Goal: Task Accomplishment & Management: Manage account settings

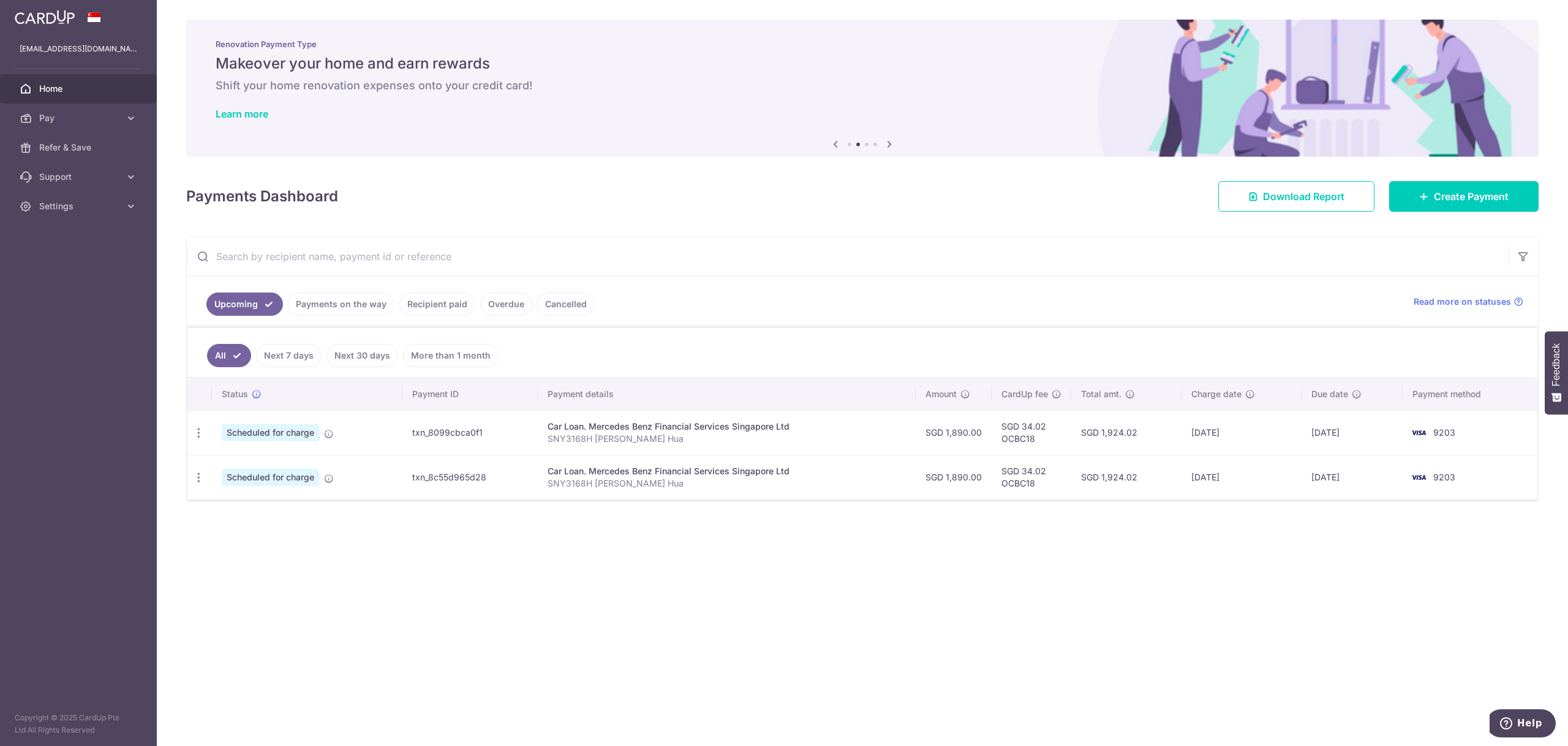
click at [359, 308] on link "Payments on the way" at bounding box center [340, 304] width 106 height 23
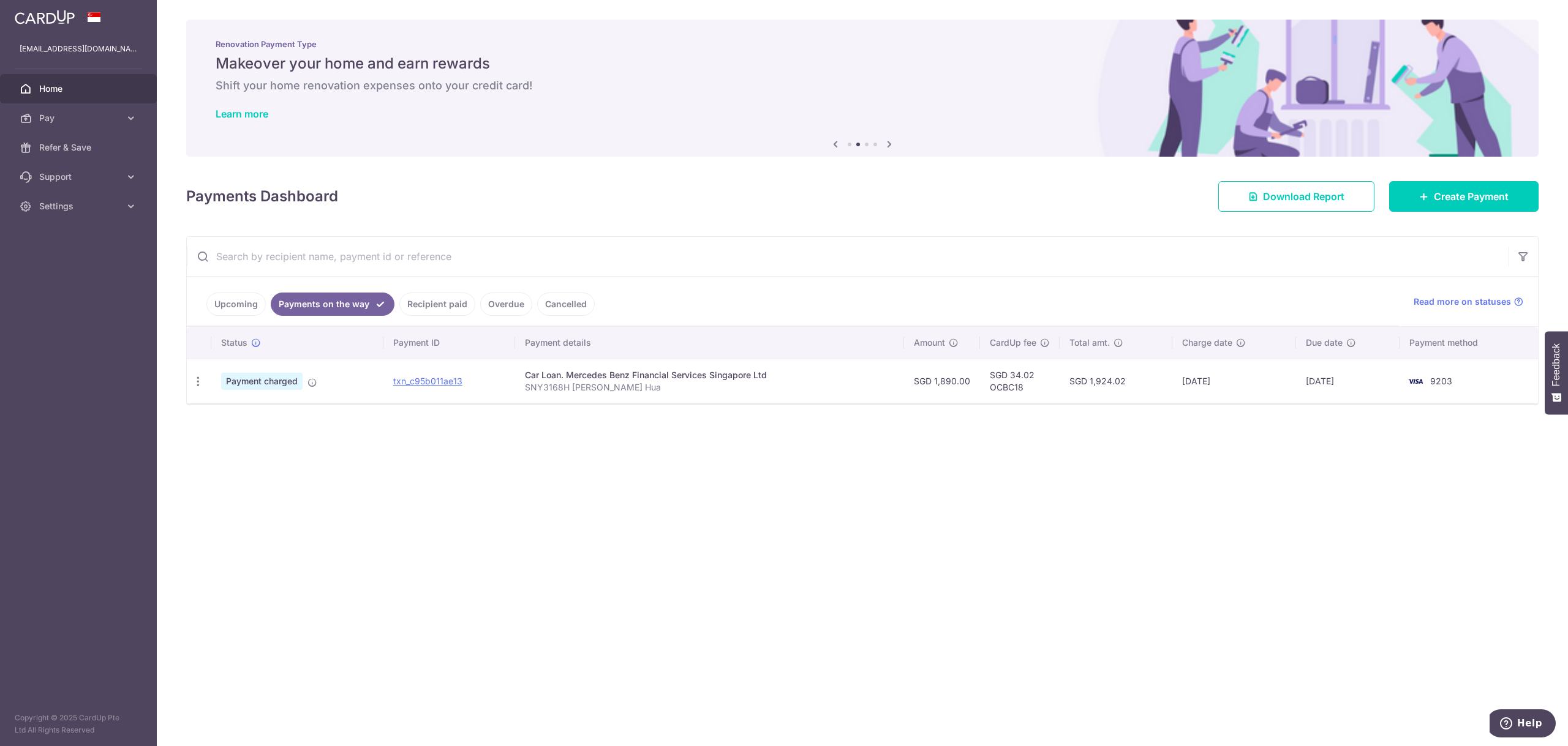
click at [431, 297] on link "Recipient paid" at bounding box center [438, 304] width 76 height 23
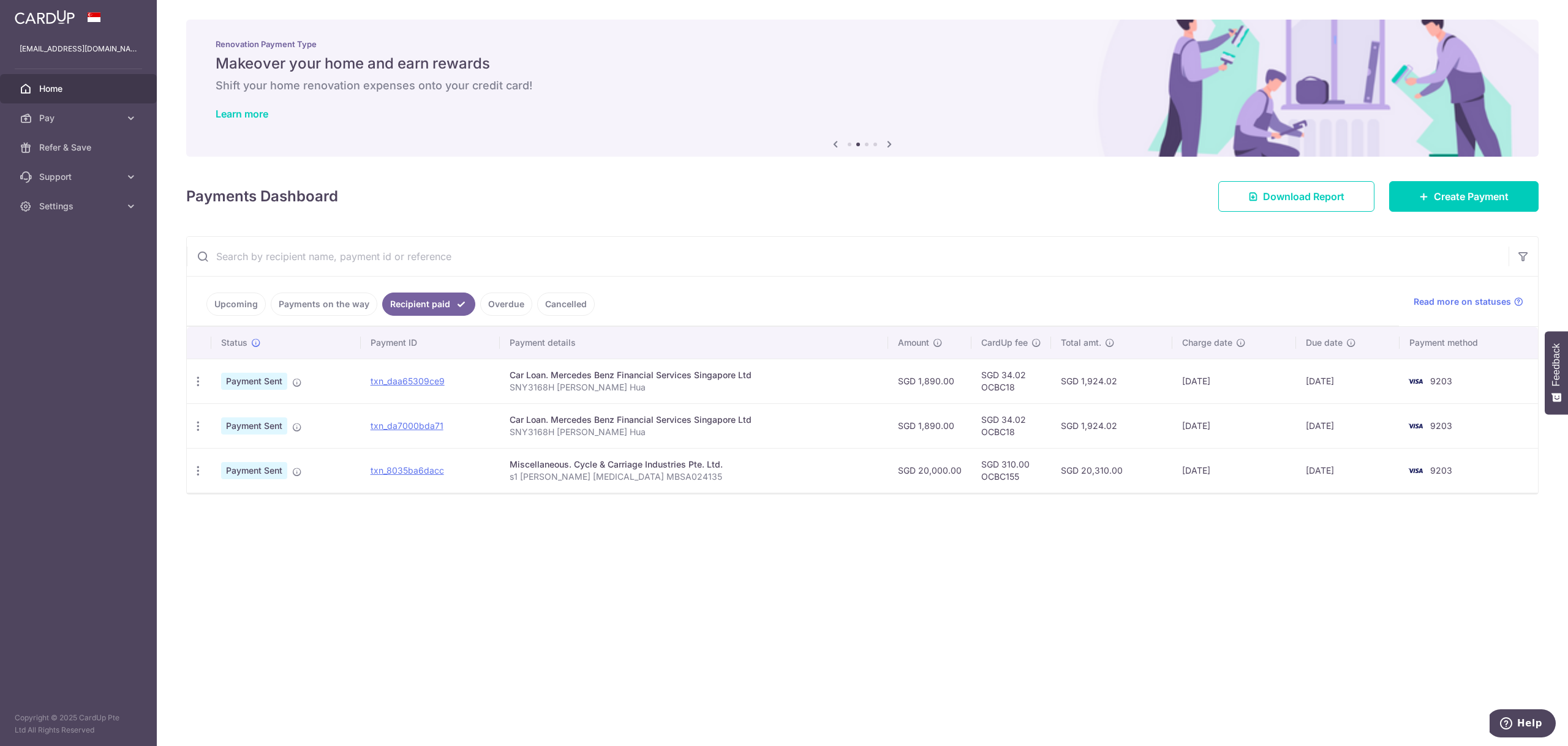
click at [312, 316] on ul "Upcoming Payments on the way Recipient paid Overdue Cancelled" at bounding box center [793, 301] width 1212 height 50
click at [259, 299] on link "Upcoming" at bounding box center [236, 304] width 59 height 23
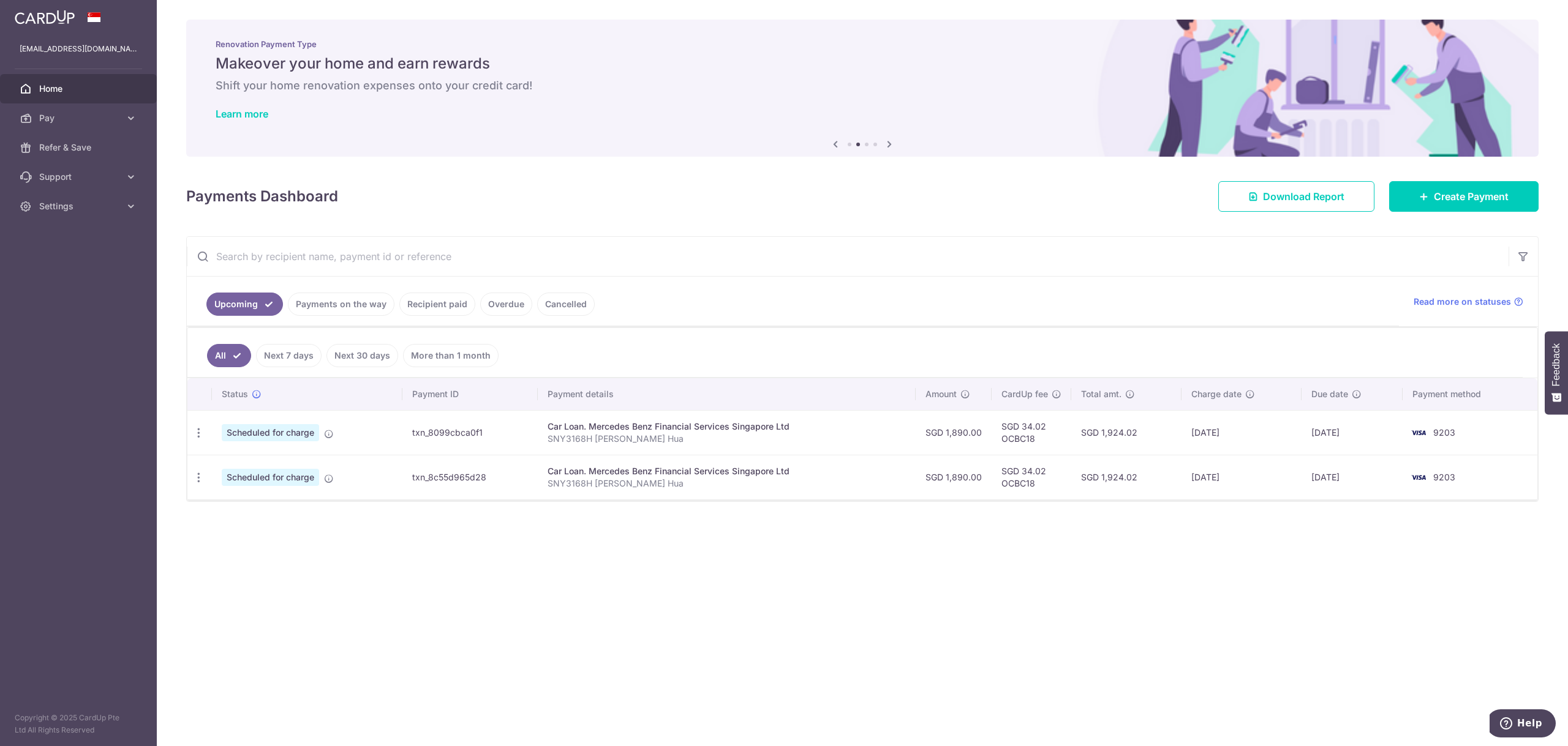
click at [281, 305] on link "Upcoming" at bounding box center [245, 304] width 77 height 23
click at [352, 299] on link "Payments on the way" at bounding box center [340, 304] width 106 height 23
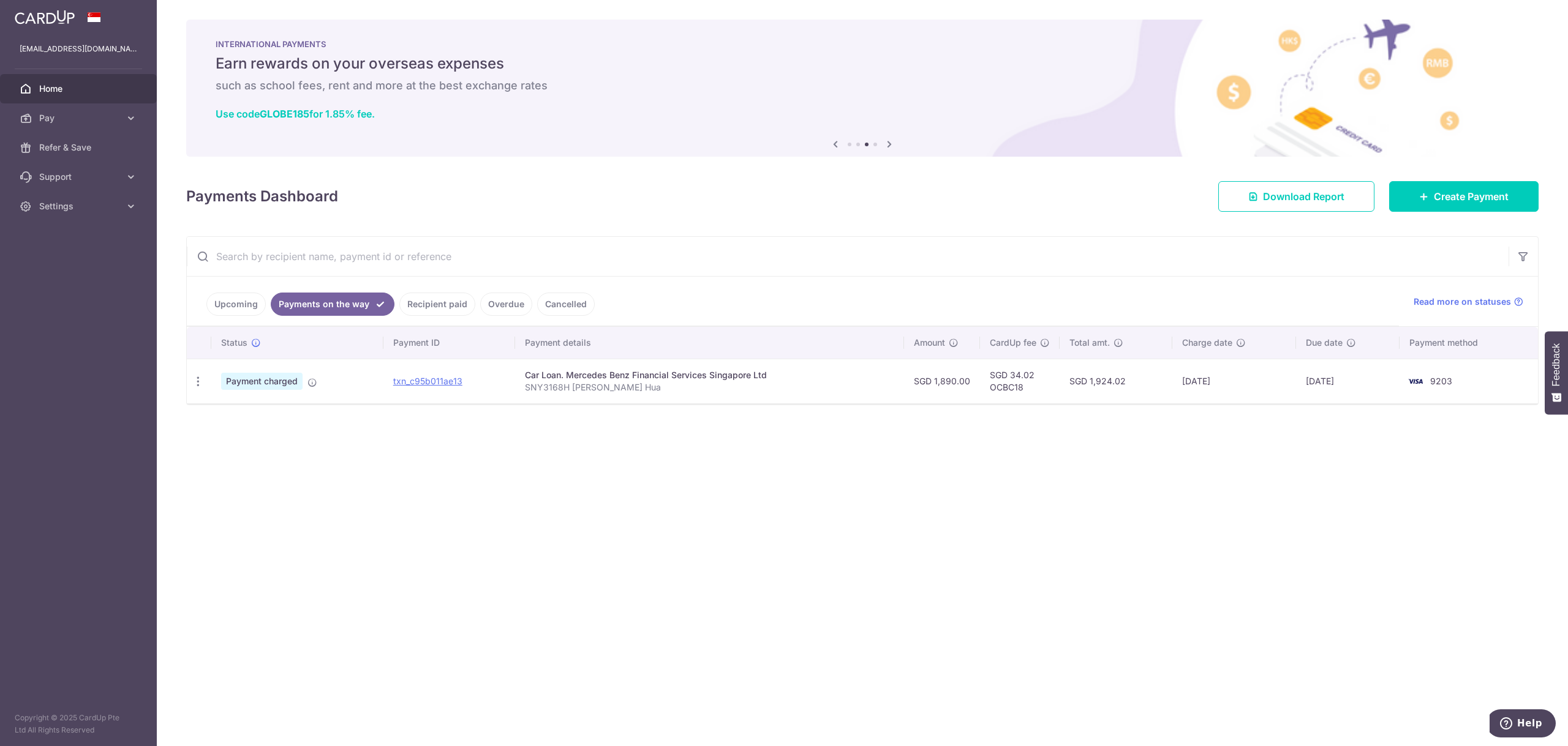
click at [56, 216] on link "Settings" at bounding box center [78, 206] width 157 height 29
click at [51, 269] on span "Logout" at bounding box center [79, 265] width 81 height 13
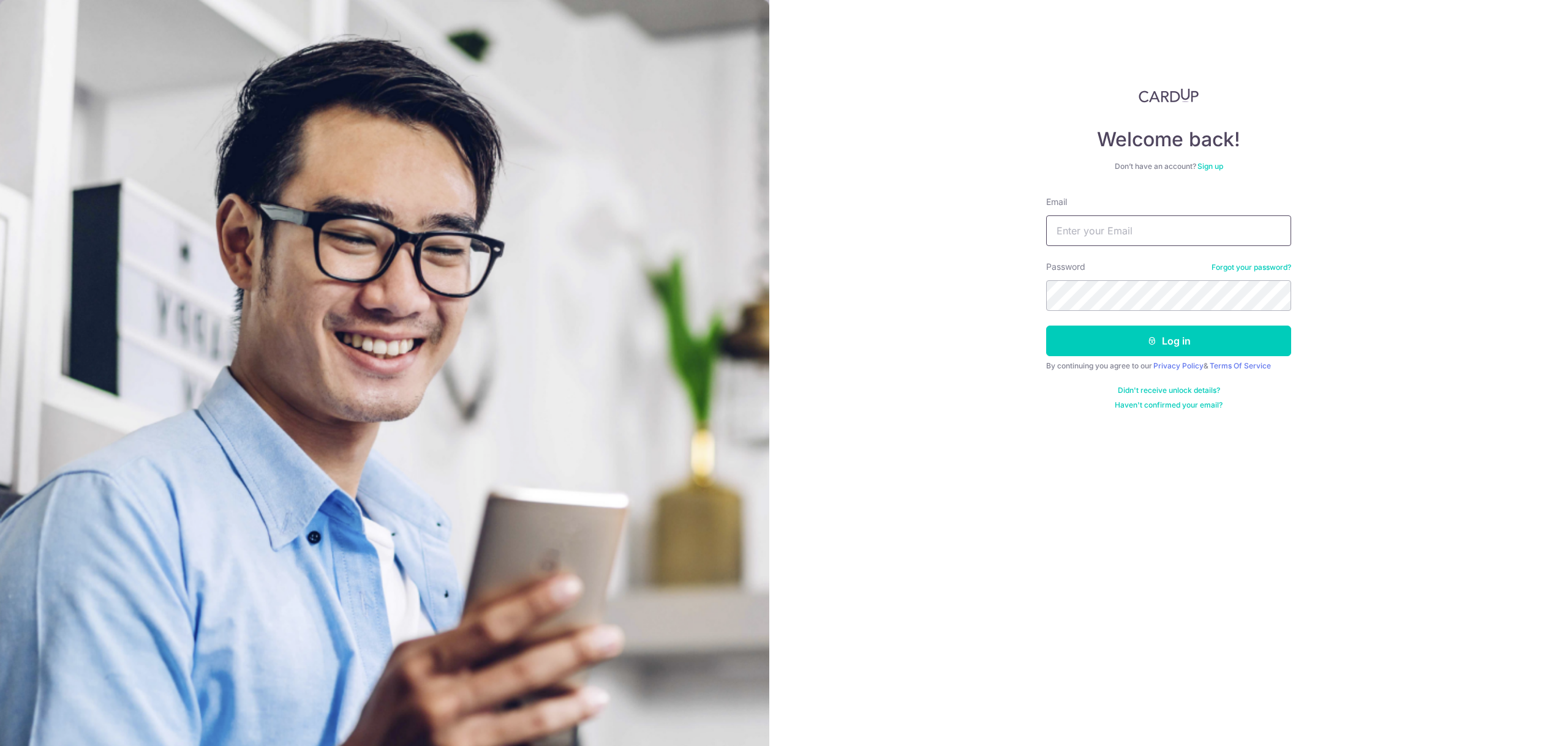
click at [1116, 228] on input "Email" at bounding box center [1167, 230] width 245 height 30
type input "[PERSON_NAME][EMAIL_ADDRESS][DOMAIN_NAME]"
click at [1046, 325] on button "Log in" at bounding box center [1167, 340] width 245 height 30
